Goal: Task Accomplishment & Management: Manage account settings

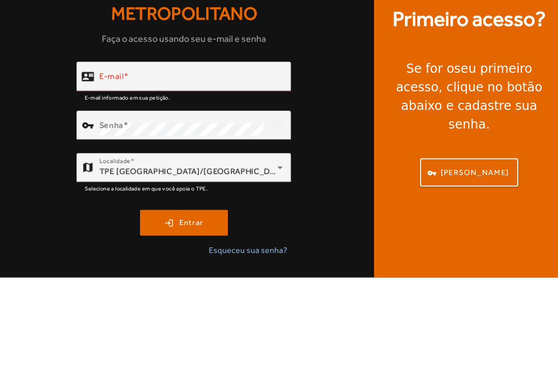
scroll to position [34, 0]
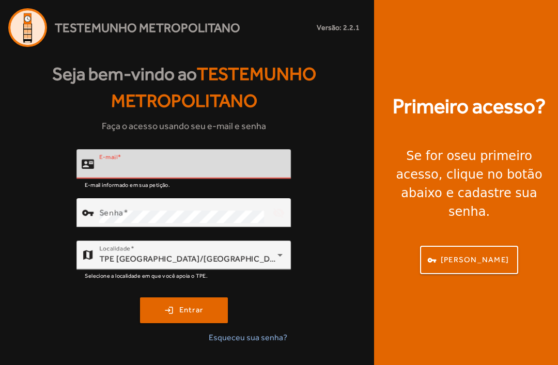
click at [212, 162] on input "E-mail" at bounding box center [190, 168] width 183 height 12
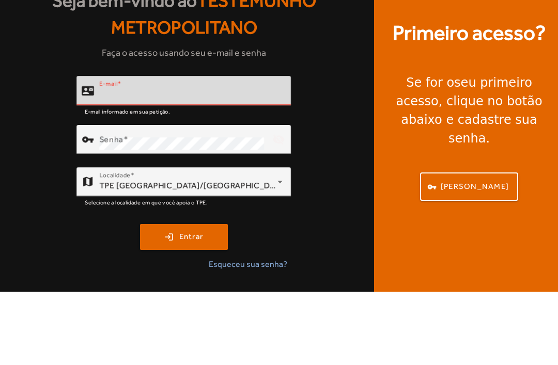
type input "**********"
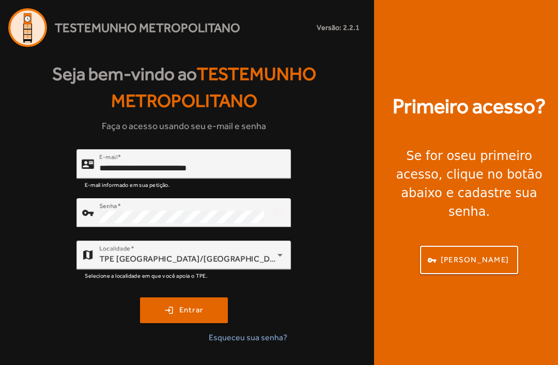
click at [207, 298] on span "submit" at bounding box center [184, 310] width 86 height 25
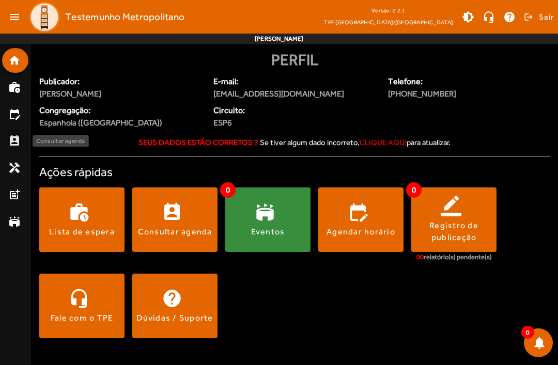
click at [12, 141] on mat-icon "perm_contact_calendar" at bounding box center [14, 141] width 12 height 12
click at [15, 138] on mat-icon "perm_contact_calendar" at bounding box center [14, 141] width 12 height 12
click at [17, 136] on mat-icon "perm_contact_calendar" at bounding box center [14, 141] width 12 height 12
click at [11, 112] on mat-icon "edit_calendar" at bounding box center [14, 114] width 12 height 12
click at [17, 107] on mat-list-item "edit_calendar" at bounding box center [15, 114] width 26 height 25
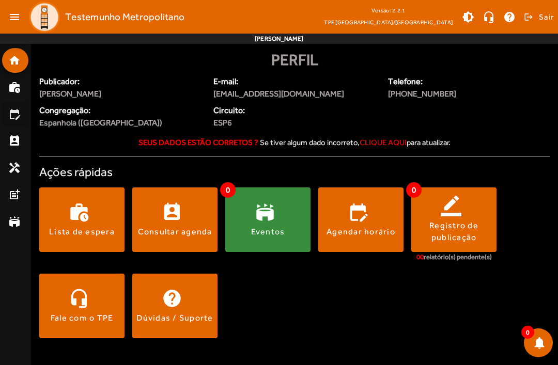
click at [15, 111] on mat-icon "edit_calendar" at bounding box center [14, 114] width 12 height 12
click at [86, 229] on div "Lista de espera" at bounding box center [82, 231] width 66 height 11
click at [79, 212] on span at bounding box center [81, 219] width 85 height 25
click at [91, 225] on span at bounding box center [81, 219] width 85 height 25
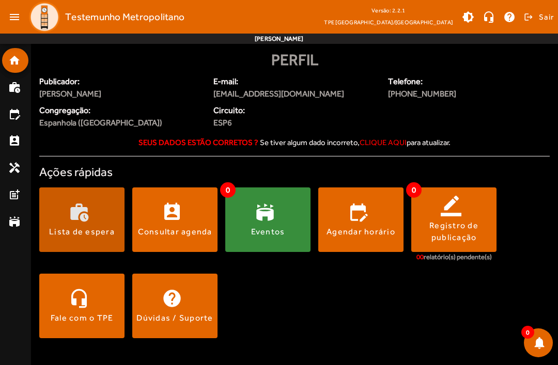
click at [97, 231] on div "Lista de espera" at bounding box center [82, 231] width 66 height 11
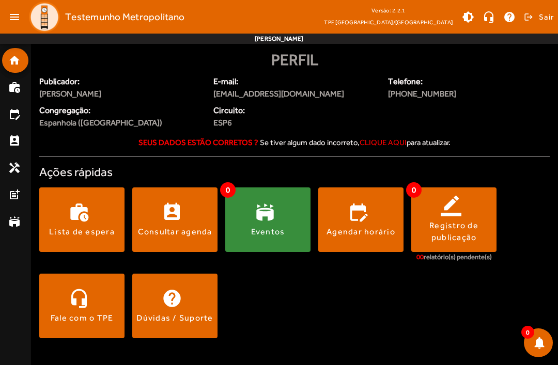
click at [101, 229] on div "Lista de espera" at bounding box center [82, 231] width 66 height 11
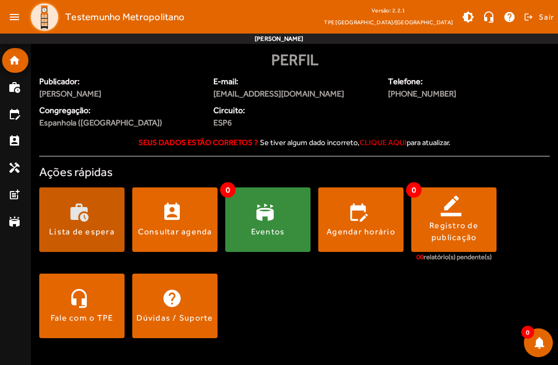
click at [169, 235] on div "Consultar agenda" at bounding box center [175, 231] width 74 height 11
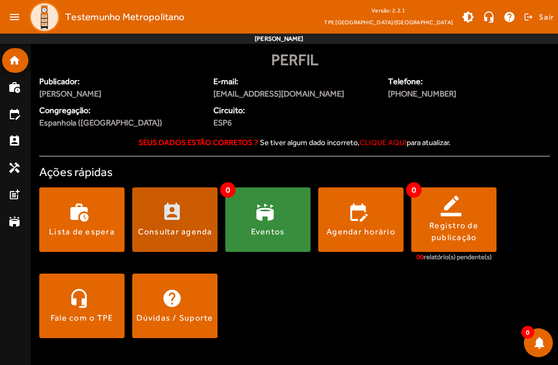
click at [165, 240] on span at bounding box center [174, 220] width 85 height 65
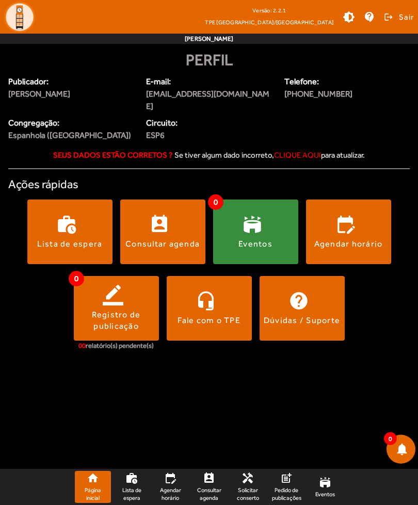
click at [81, 221] on span at bounding box center [69, 231] width 85 height 25
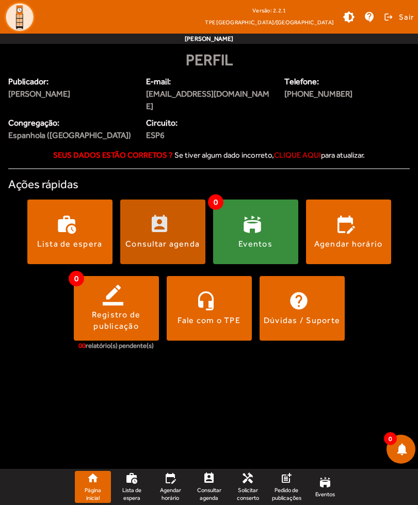
click at [161, 220] on span at bounding box center [162, 231] width 85 height 25
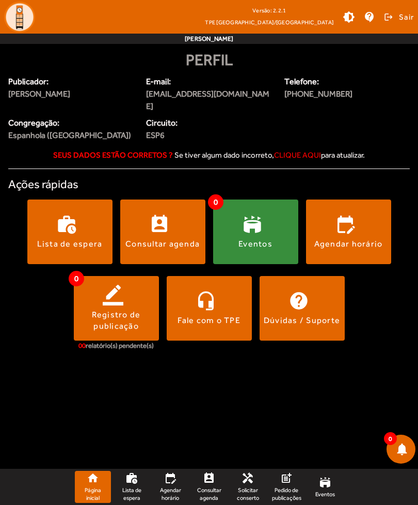
click at [167, 238] on div "Consultar agenda" at bounding box center [163, 243] width 74 height 11
click at [176, 238] on div "Consultar agenda" at bounding box center [163, 243] width 74 height 11
click at [175, 365] on span "Agendar horário" at bounding box center [171, 493] width 28 height 15
click at [171, 365] on link "edit_calendar Agendar horário" at bounding box center [170, 487] width 36 height 32
click at [213, 365] on mat-icon "perm_contact_calendar" at bounding box center [209, 478] width 12 height 12
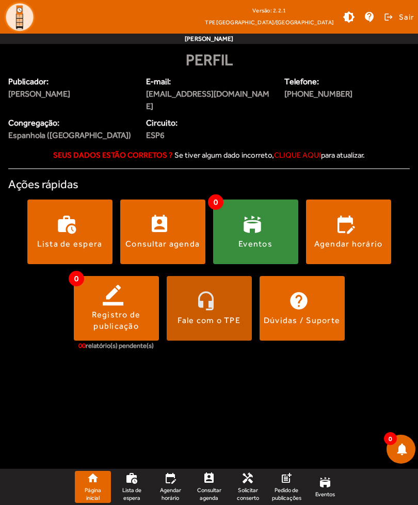
click at [219, 295] on span at bounding box center [209, 307] width 85 height 25
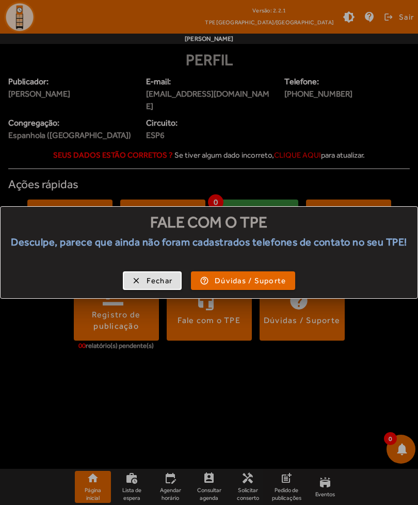
click at [158, 292] on span "button" at bounding box center [152, 280] width 57 height 25
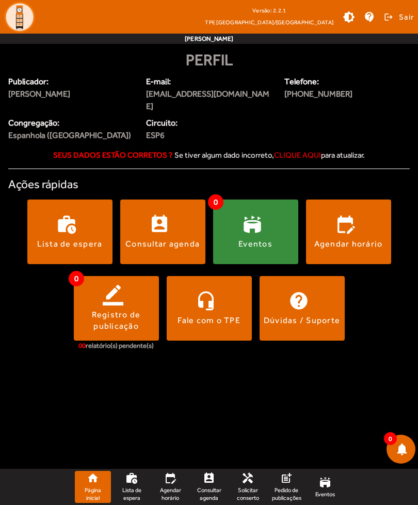
click at [230, 300] on span at bounding box center [209, 307] width 85 height 25
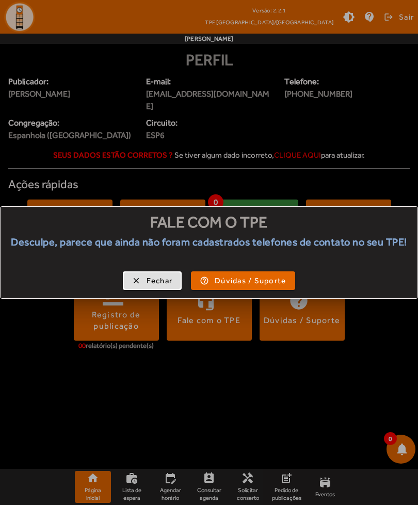
click at [159, 293] on span "button" at bounding box center [152, 280] width 57 height 25
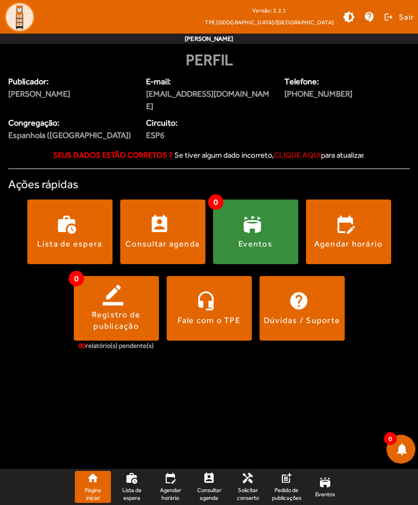
click at [132, 295] on span at bounding box center [116, 307] width 85 height 25
click at [139, 309] on div "Registro de publicação" at bounding box center [116, 320] width 85 height 23
click at [165, 238] on div "Consultar agenda" at bounding box center [163, 243] width 74 height 11
click at [242, 238] on div "Eventos" at bounding box center [256, 243] width 34 height 11
click at [297, 234] on span at bounding box center [255, 231] width 85 height 65
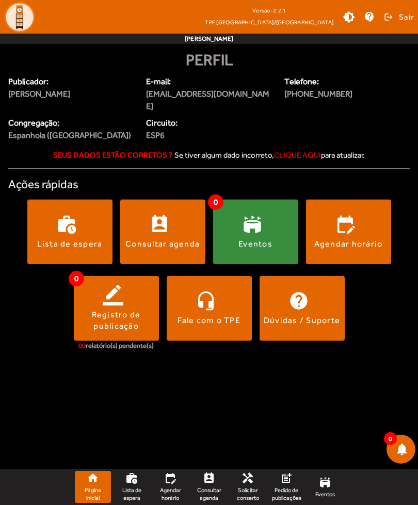
click at [297, 224] on span at bounding box center [255, 231] width 85 height 25
click at [144, 150] on strong "Seus dados estão corretos ?" at bounding box center [113, 154] width 120 height 9
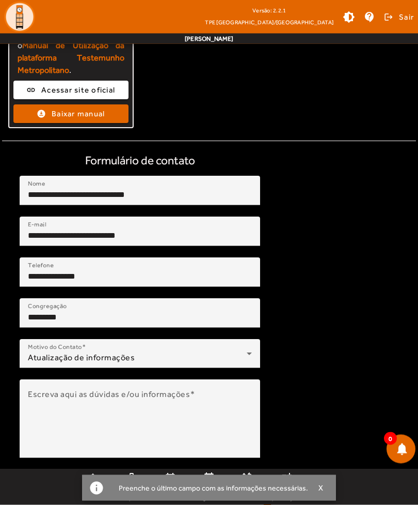
scroll to position [235, 0]
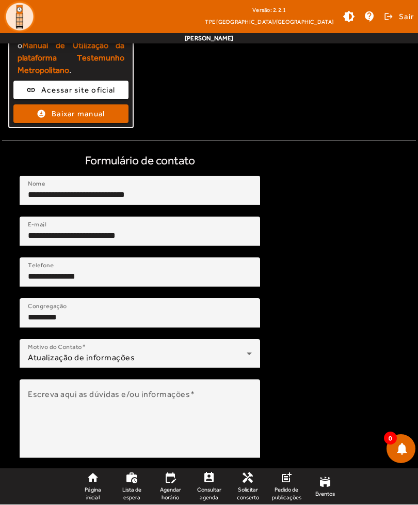
click at [190, 313] on input "*********" at bounding box center [140, 318] width 224 height 12
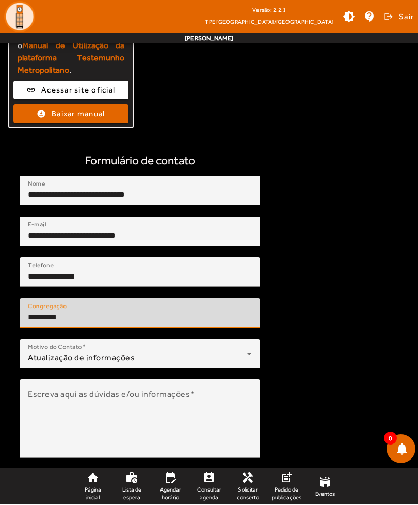
click at [212, 312] on input "*********" at bounding box center [140, 318] width 224 height 12
click at [215, 313] on input "*********" at bounding box center [140, 318] width 224 height 12
click at [315, 243] on section "**********" at bounding box center [209, 200] width 414 height 599
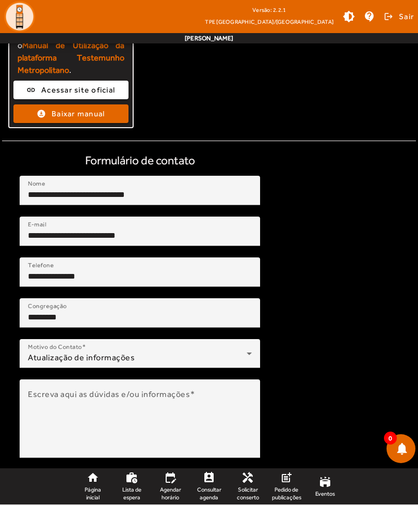
click at [222, 320] on input "*********" at bounding box center [140, 318] width 224 height 12
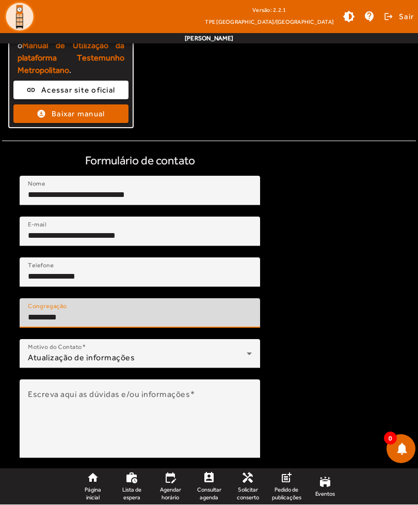
click at [308, 365] on section "**********" at bounding box center [209, 200] width 414 height 599
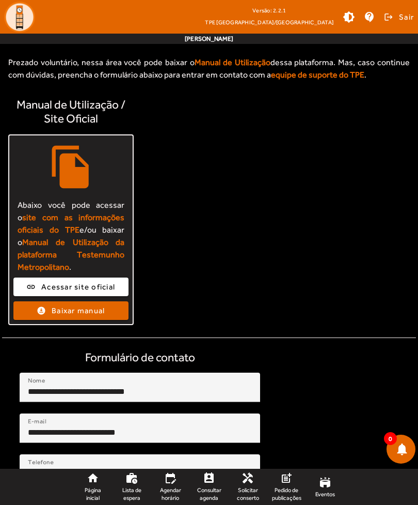
scroll to position [0, 0]
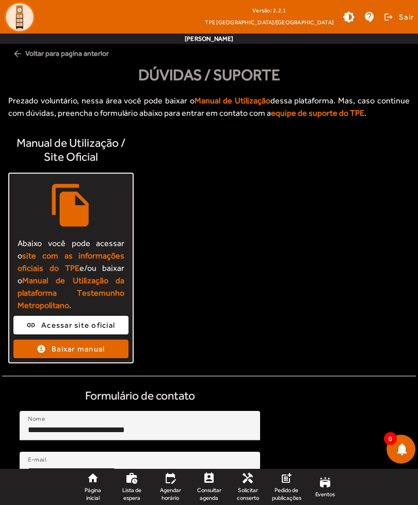
click at [24, 45] on span "arrow_back Voltar para pagina anterior" at bounding box center [209, 53] width 402 height 19
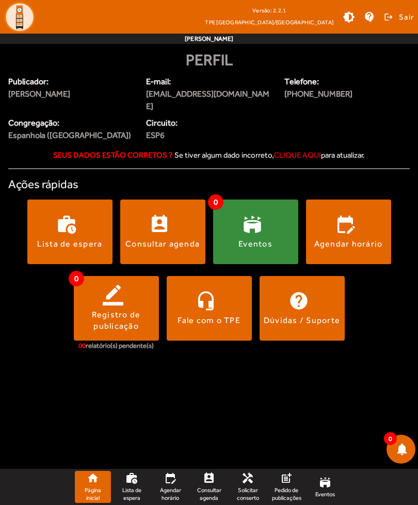
click at [172, 199] on span at bounding box center [162, 231] width 85 height 65
click at [179, 204] on span at bounding box center [162, 231] width 85 height 65
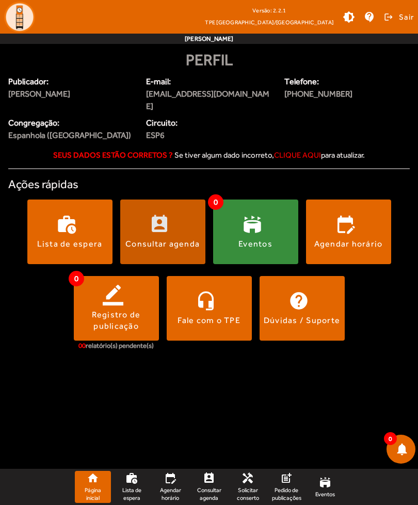
click at [187, 219] on span at bounding box center [162, 231] width 85 height 25
click at [189, 219] on span at bounding box center [162, 231] width 85 height 25
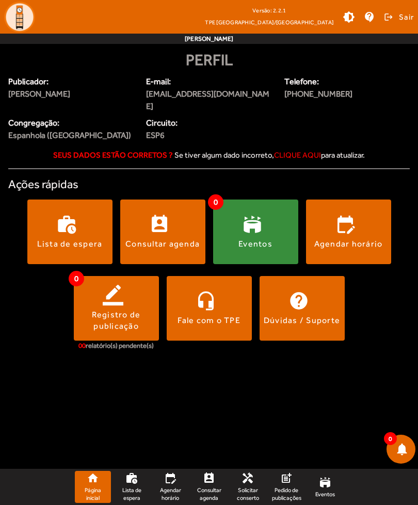
click at [285, 365] on span "Pedido de publicações" at bounding box center [286, 493] width 29 height 15
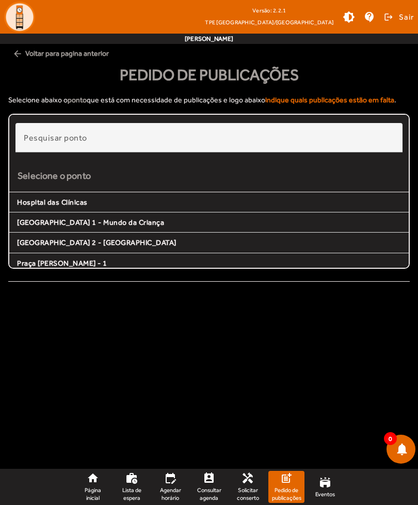
click at [252, 365] on mat-icon "handyman" at bounding box center [248, 478] width 12 height 12
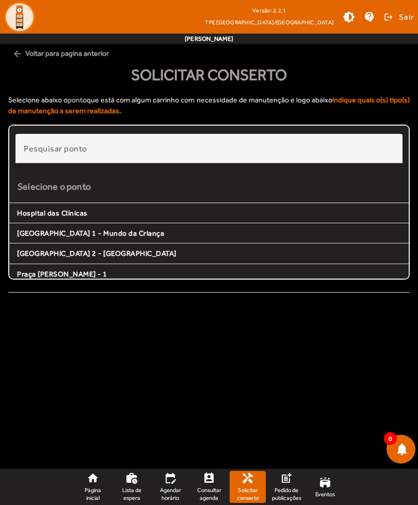
click at [243, 365] on link "handyman Solicitar conserto" at bounding box center [248, 487] width 36 height 32
click at [243, 365] on span "Solicitar conserto" at bounding box center [248, 493] width 28 height 15
click at [325, 365] on mat-icon "stadium" at bounding box center [325, 482] width 12 height 12
click at [334, 365] on link "stadium Eventos" at bounding box center [325, 487] width 36 height 32
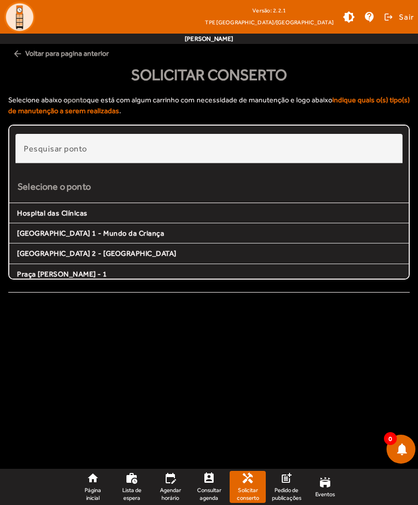
click at [329, 365] on mat-icon "stadium" at bounding box center [325, 482] width 12 height 12
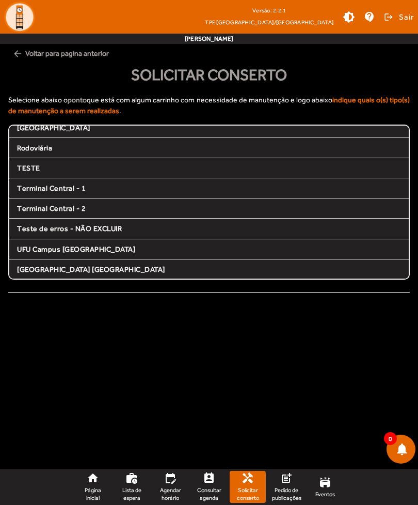
scroll to position [246, 0]
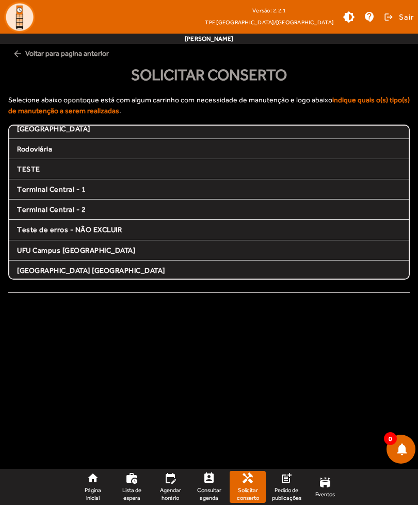
click at [200, 231] on span "Teste de erros - NÃO EXCLUIR" at bounding box center [209, 229] width 384 height 9
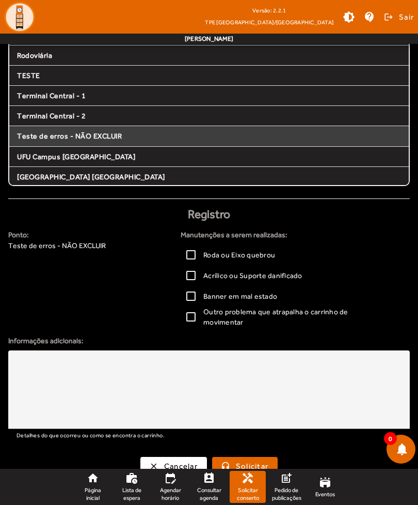
scroll to position [113, 0]
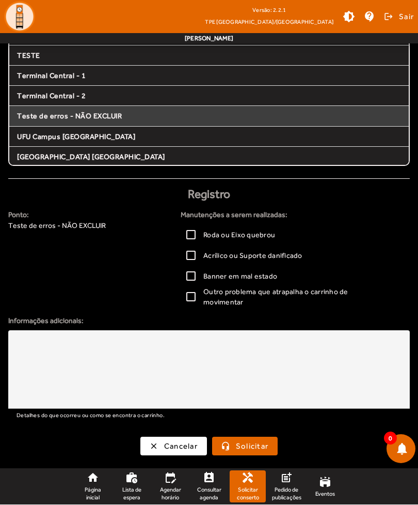
click at [214, 365] on span "Consultar agenda" at bounding box center [209, 493] width 28 height 15
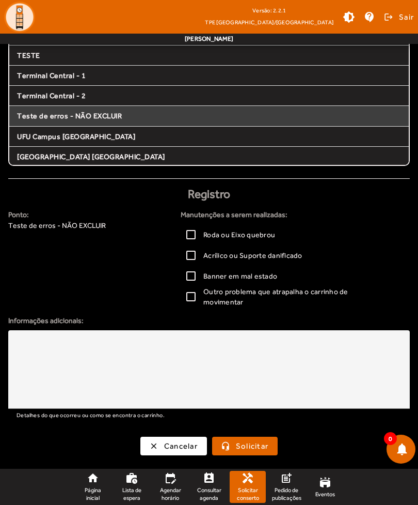
click at [209, 365] on span "Consultar agenda" at bounding box center [209, 493] width 28 height 15
click at [176, 365] on span "Cancelar" at bounding box center [181, 446] width 34 height 12
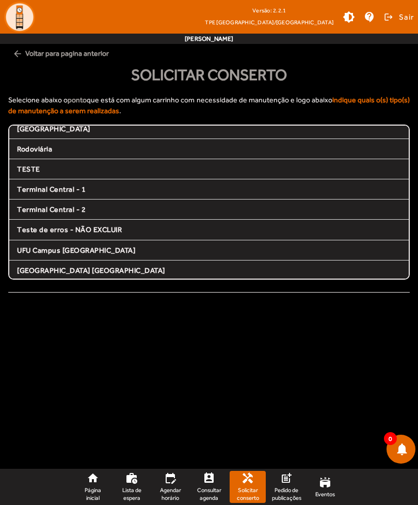
scroll to position [0, 0]
click at [200, 365] on link "perm_contact_calendar Consultar agenda" at bounding box center [209, 487] width 36 height 32
click at [200, 365] on span "Consultar agenda" at bounding box center [209, 493] width 28 height 15
click at [170, 365] on span "Agendar horário" at bounding box center [171, 493] width 28 height 15
click at [142, 365] on span "Lista de espera" at bounding box center [132, 493] width 28 height 15
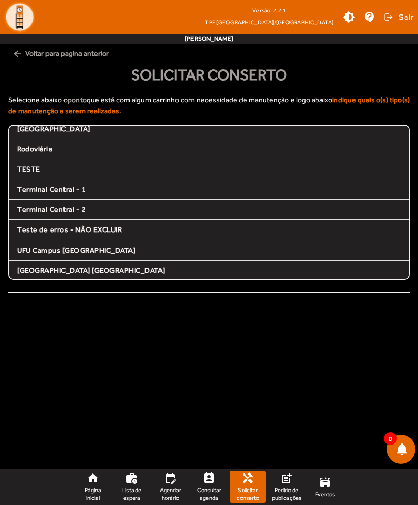
click at [129, 365] on mat-icon "work_history" at bounding box center [132, 478] width 12 height 12
click at [127, 365] on link "work_history Lista de espera" at bounding box center [132, 487] width 36 height 32
click at [172, 365] on mat-icon "edit_calendar" at bounding box center [170, 478] width 12 height 12
click at [167, 365] on mat-icon "edit_calendar" at bounding box center [170, 478] width 12 height 12
click at [402, 18] on span "Sair" at bounding box center [406, 17] width 15 height 17
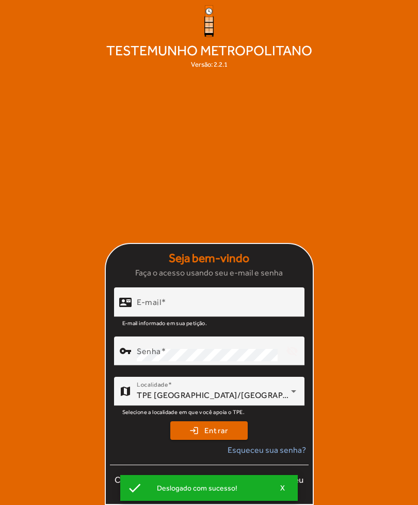
click at [208, 317] on div "E-mail" at bounding box center [217, 301] width 160 height 29
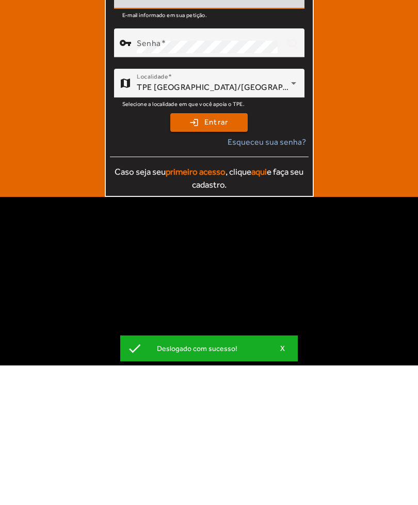
type input "**********"
click at [209, 253] on button "login Entrar" at bounding box center [208, 262] width 77 height 19
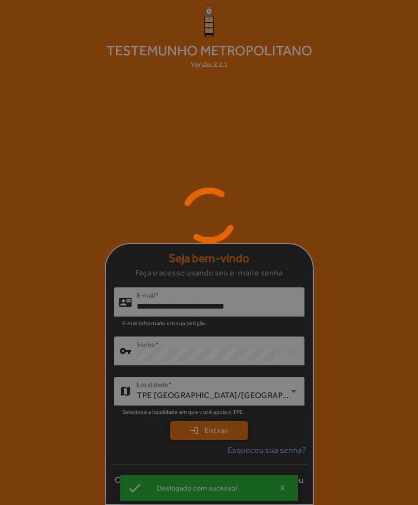
click at [221, 365] on div at bounding box center [209, 252] width 418 height 505
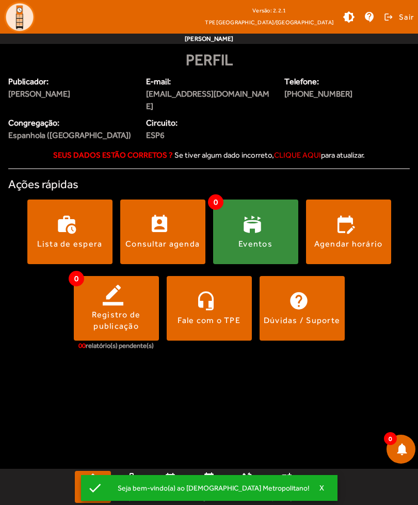
click at [163, 219] on span at bounding box center [162, 231] width 85 height 25
click at [176, 223] on span at bounding box center [162, 231] width 85 height 25
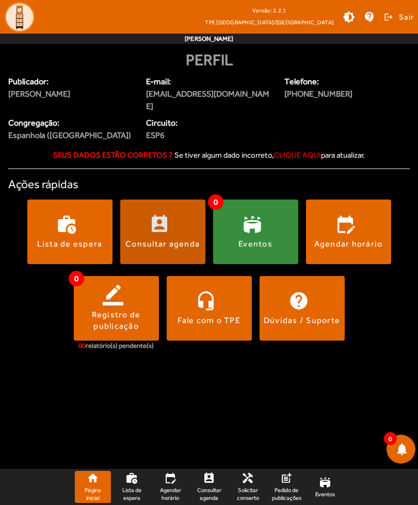
click at [178, 221] on span at bounding box center [162, 231] width 85 height 25
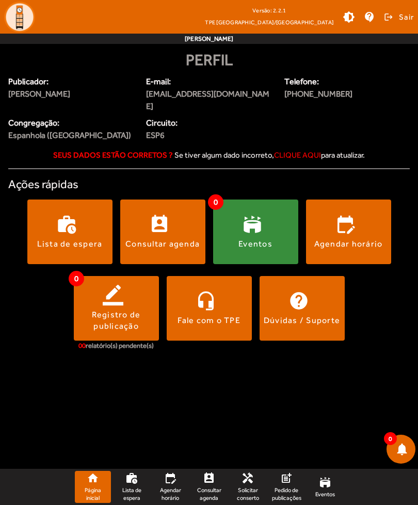
click at [181, 223] on span at bounding box center [162, 231] width 85 height 25
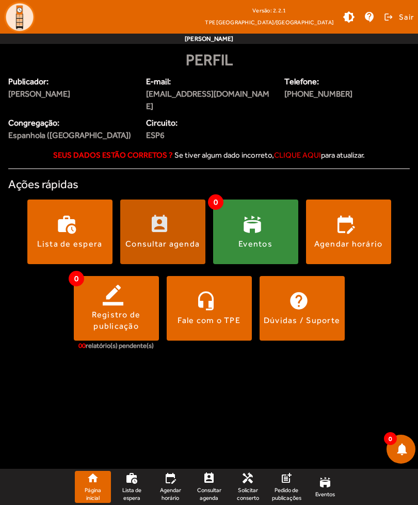
click at [178, 223] on span at bounding box center [162, 231] width 85 height 25
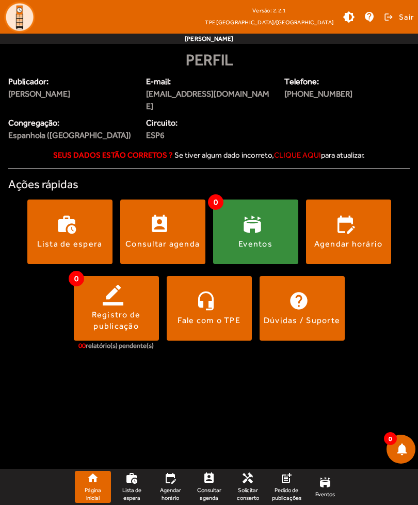
click at [393, 18] on span at bounding box center [399, 17] width 32 height 25
